Goal: Transaction & Acquisition: Download file/media

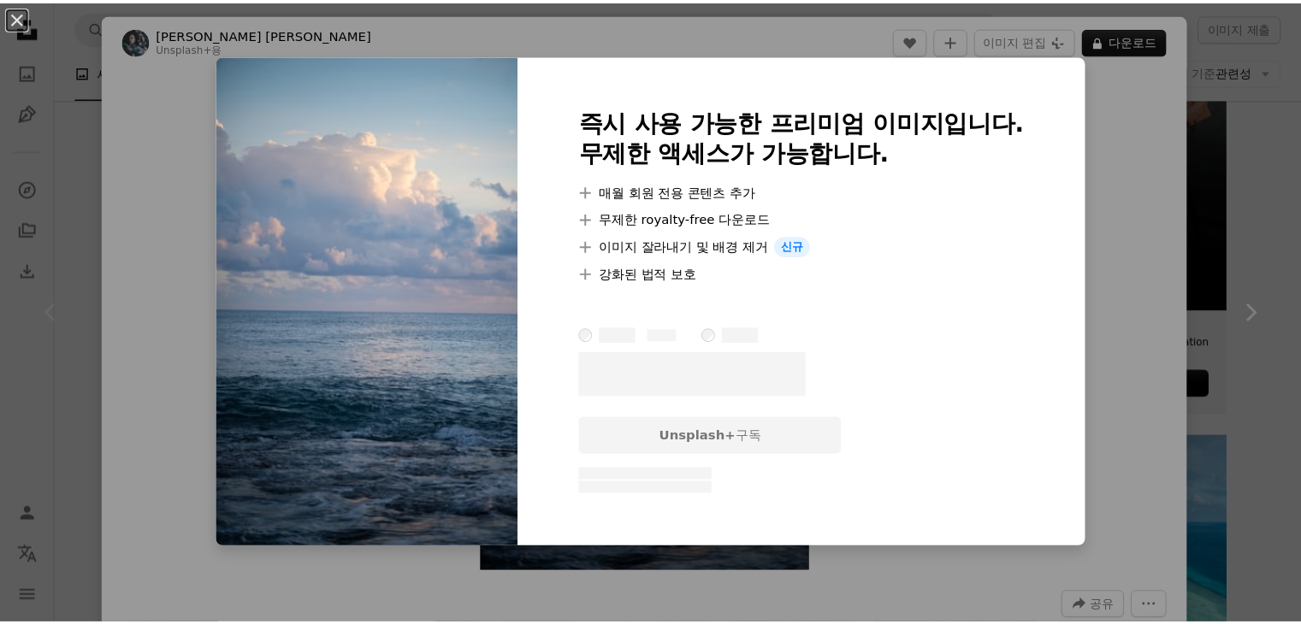
scroll to position [472, 0]
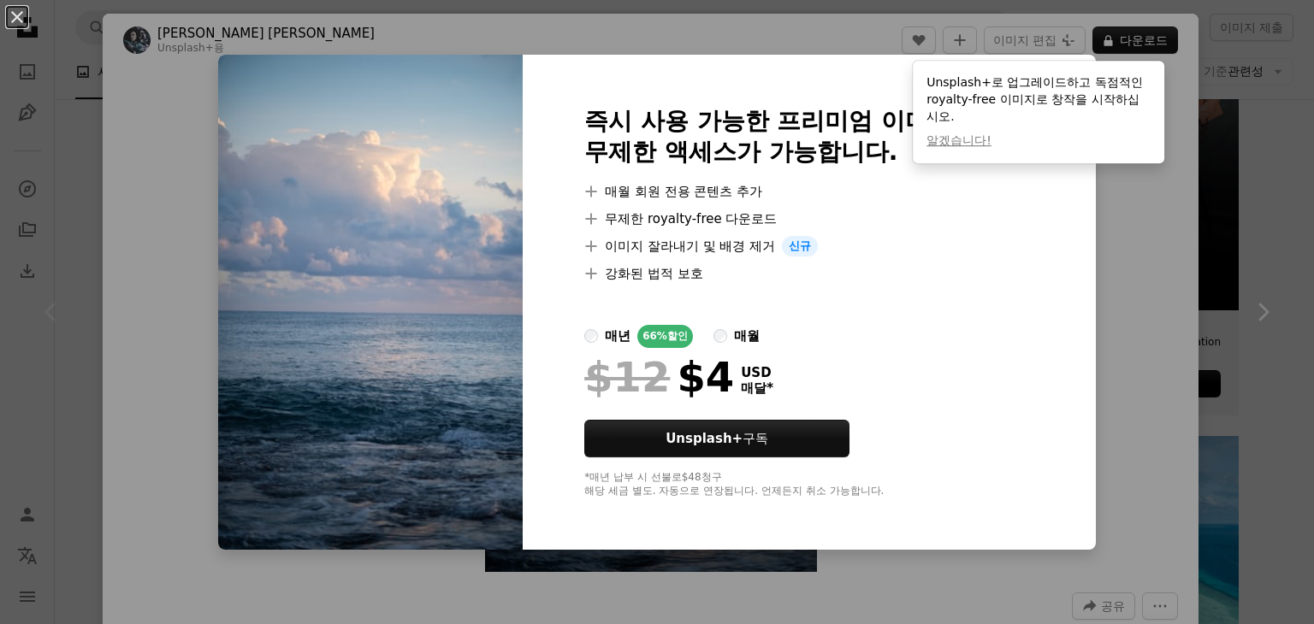
click at [1105, 305] on div "An X shape 즉시 사용 가능한 프리미엄 이미지입니다. 무제한 액세스가 가능합니다. A plus sign 매월 회원 전용 콘텐츠 추가 A…" at bounding box center [657, 312] width 1314 height 624
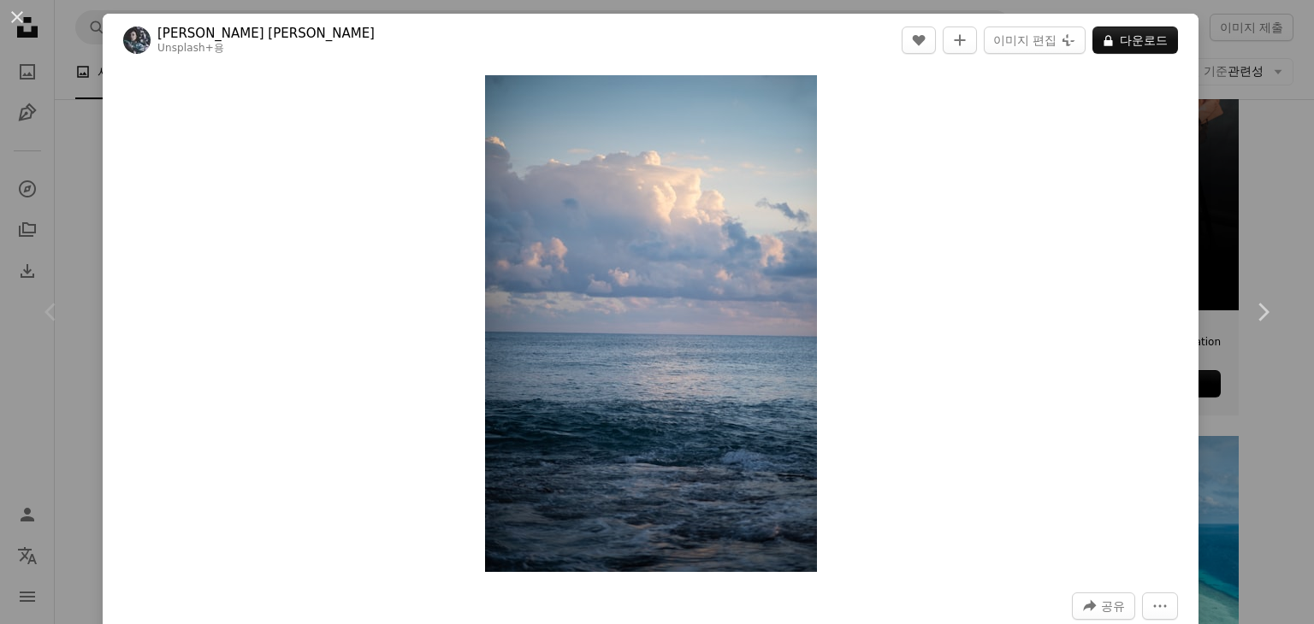
click at [1203, 136] on div "An X shape Chevron left Chevron right [PERSON_NAME] [PERSON_NAME] Unsplash+ 용 A…" at bounding box center [657, 312] width 1314 height 624
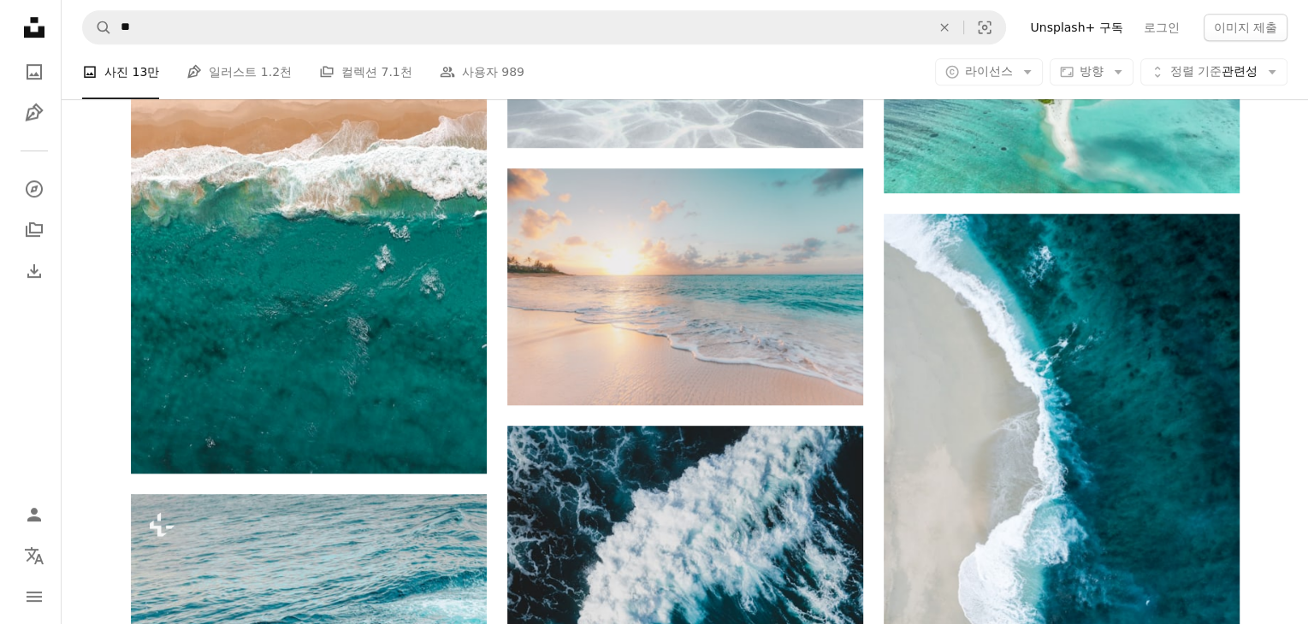
scroll to position [982, 0]
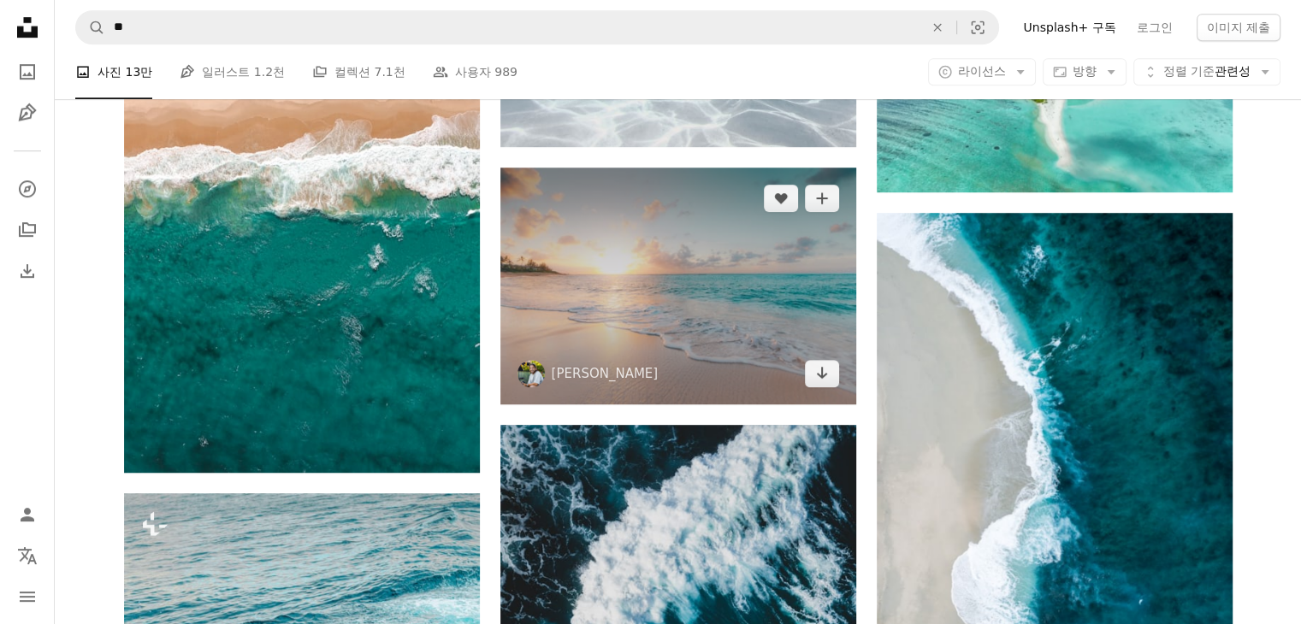
click at [600, 298] on img at bounding box center [678, 286] width 356 height 236
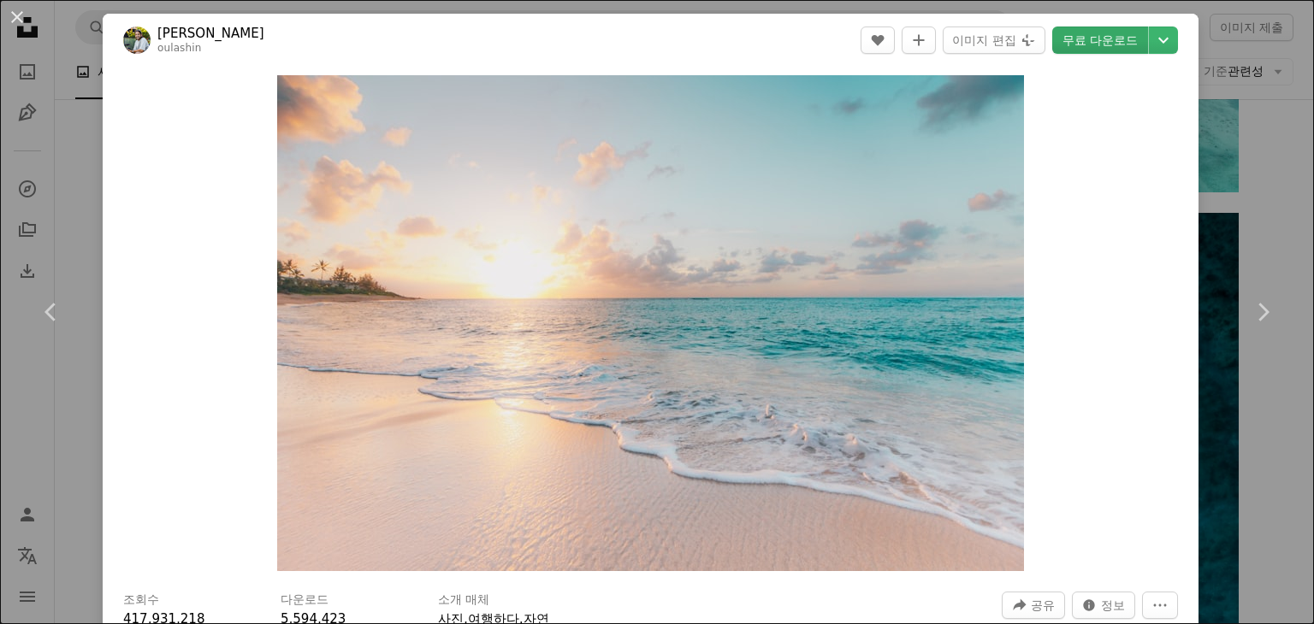
click at [1076, 48] on link "무료 다운로드" at bounding box center [1100, 40] width 96 height 27
